Goal: Task Accomplishment & Management: Manage account settings

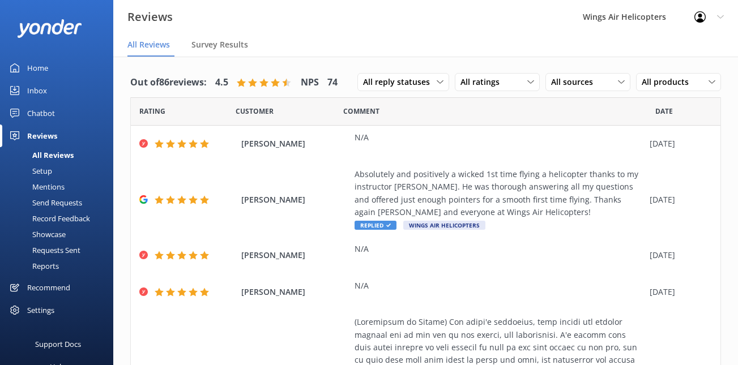
click at [56, 252] on div "Requests Sent" at bounding box center [44, 250] width 74 height 16
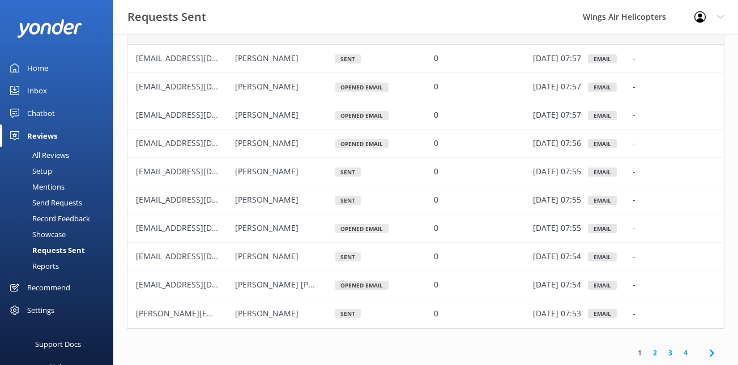
scroll to position [62, 0]
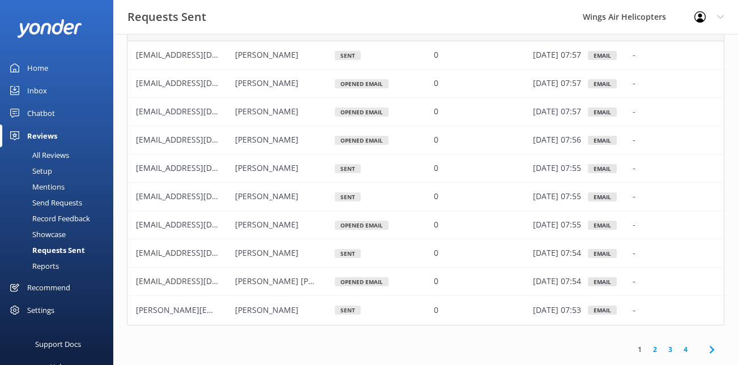
click at [59, 155] on div "All Reviews" at bounding box center [38, 155] width 62 height 16
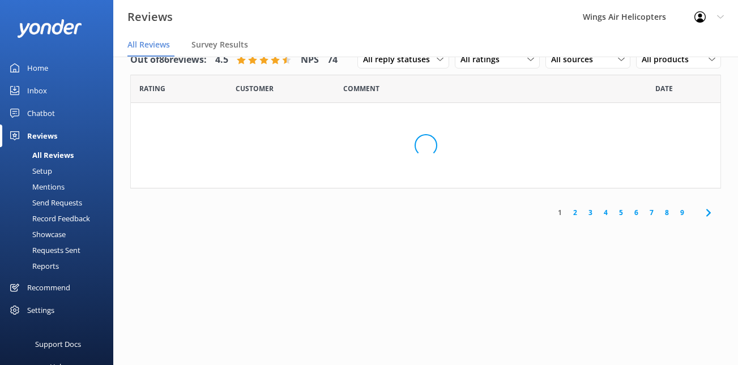
scroll to position [23, 0]
